Goal: Find specific page/section: Find specific page/section

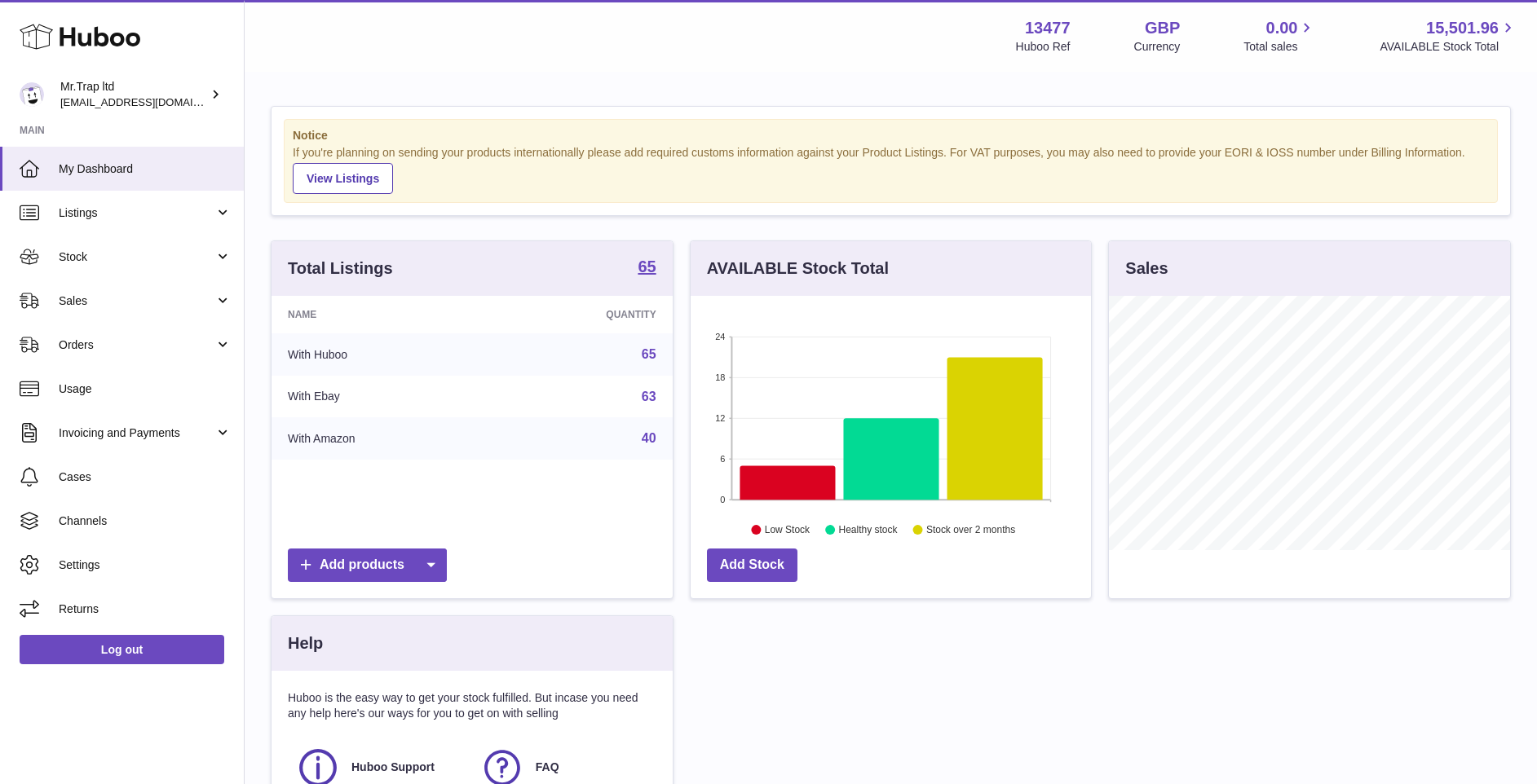
scroll to position [255, 400]
click at [124, 297] on span "Sales" at bounding box center [136, 301] width 156 height 15
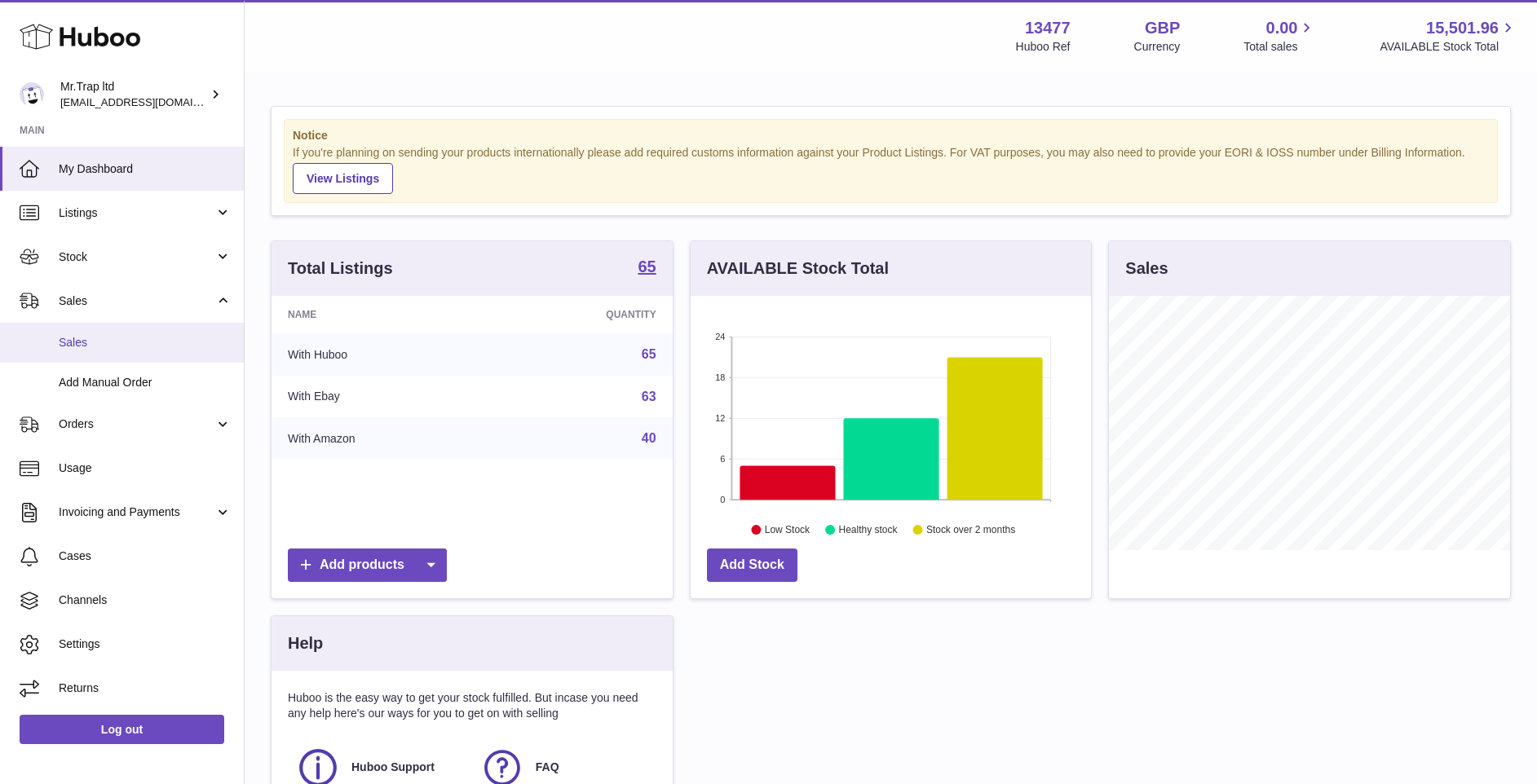
click at [92, 354] on link "Sales" at bounding box center [122, 342] width 244 height 40
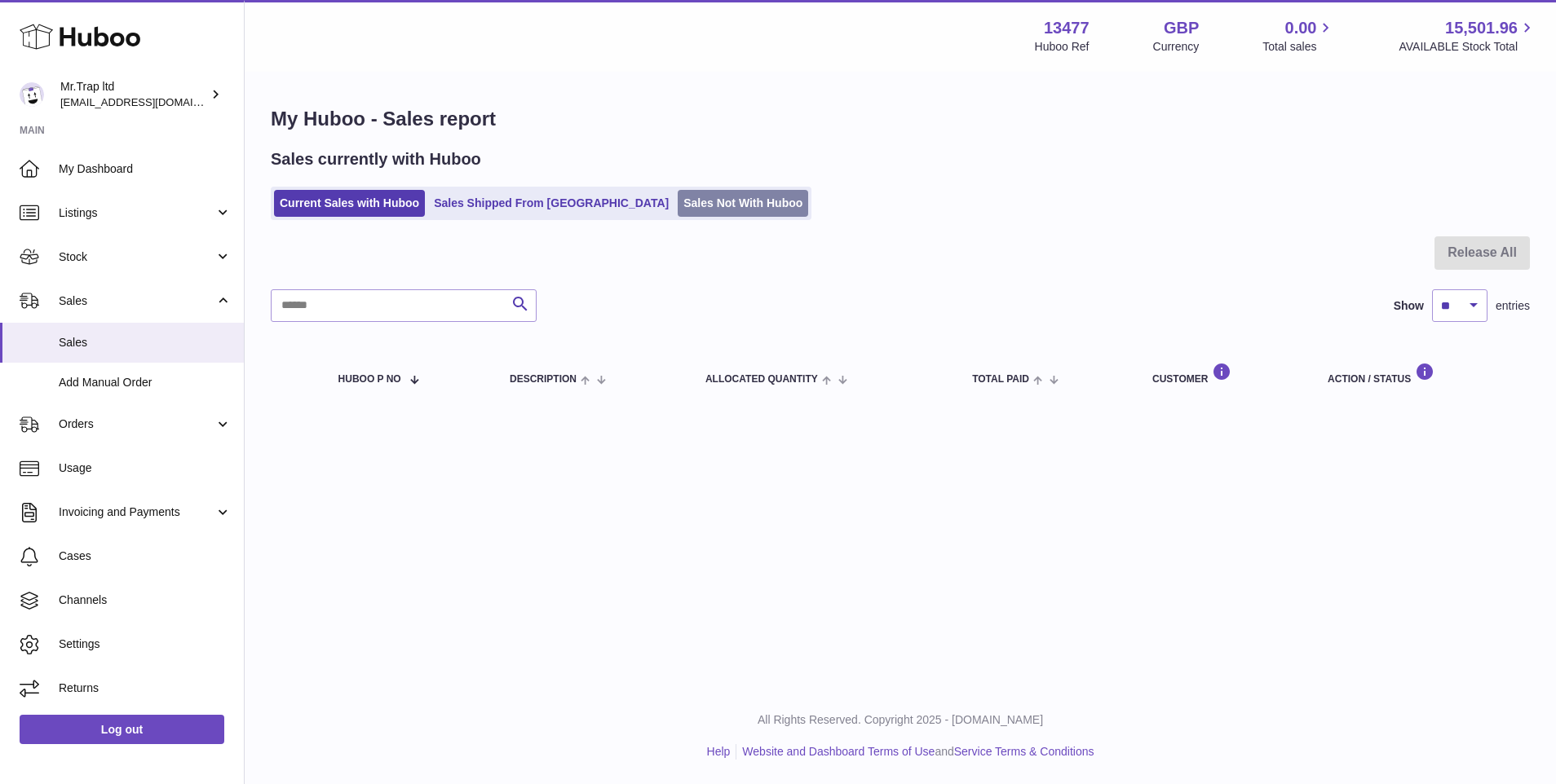
click at [678, 192] on link "Sales Not With Huboo" at bounding box center [743, 203] width 130 height 27
